Goal: Information Seeking & Learning: Learn about a topic

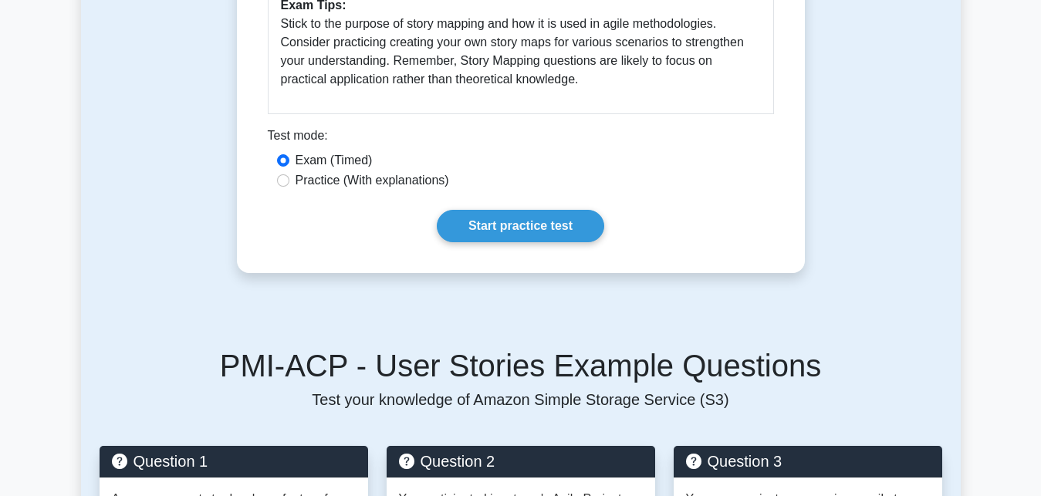
scroll to position [880, 0]
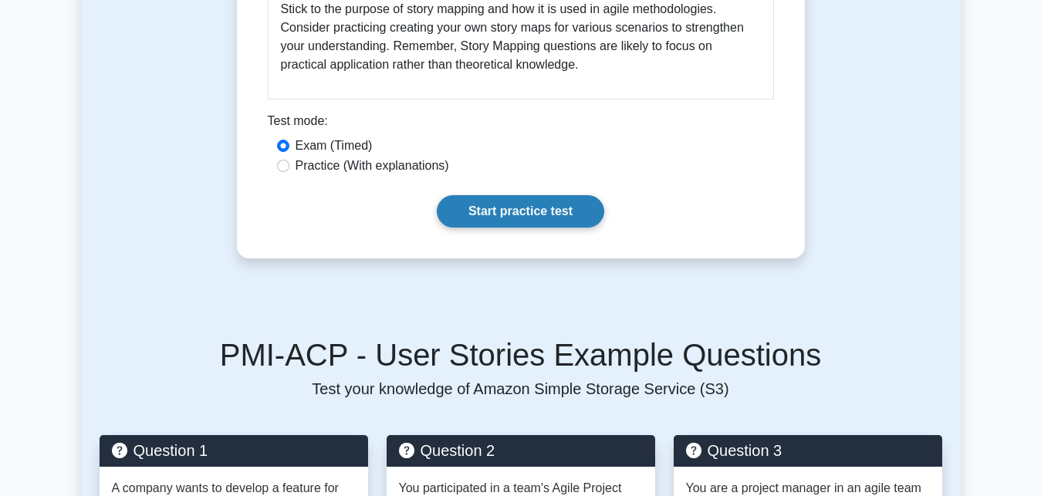
click at [494, 216] on link "Start practice test" at bounding box center [520, 211] width 167 height 32
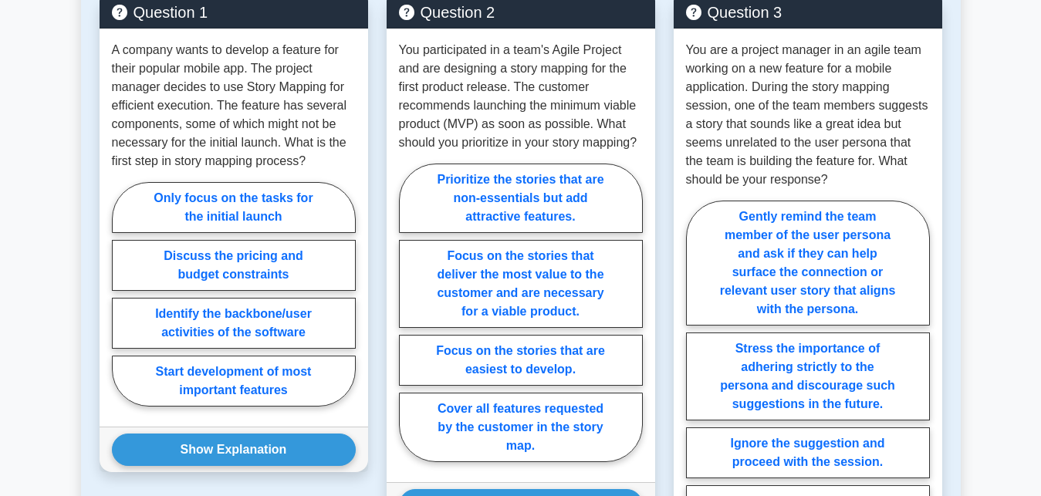
scroll to position [1320, 0]
